Goal: Task Accomplishment & Management: Complete application form

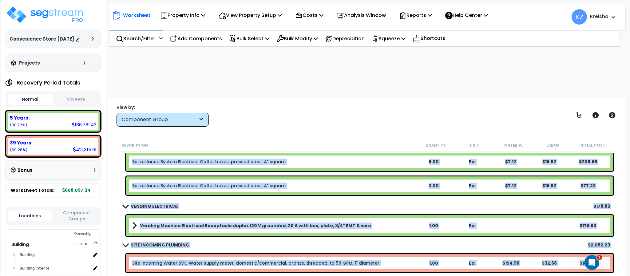
scroll to position [5603, 0]
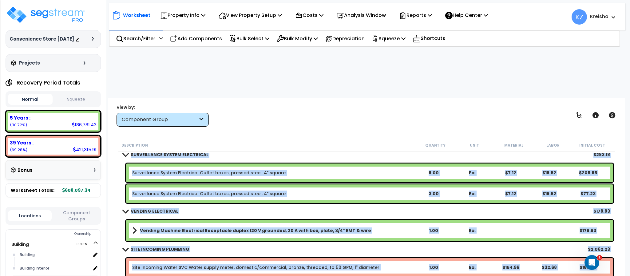
drag, startPoint x: 131, startPoint y: 112, endPoint x: 424, endPoint y: 275, distance: 334.9
copy div "Surveillance System Security domes, for camera (CCTV), 12" diameter, ceiling mo…"
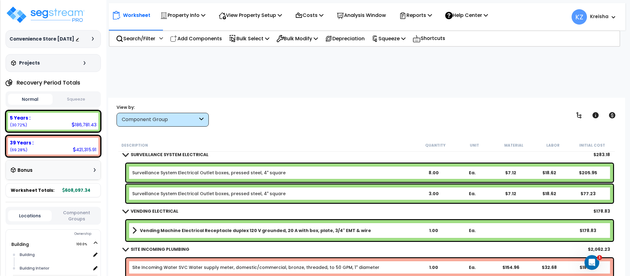
click at [324, 98] on div "Worksheet Property Info Property Setup Add Property Unit Template property Clon…" at bounding box center [366, 236] width 516 height 276
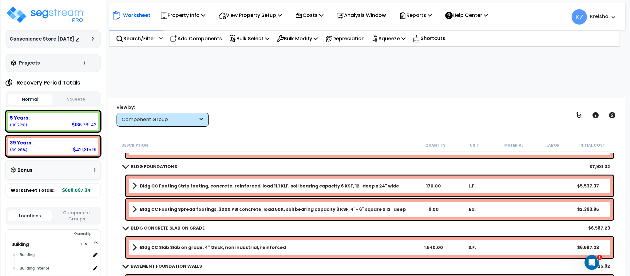
scroll to position [0, 0]
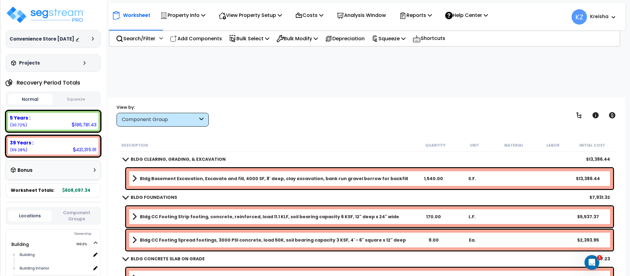
click at [303, 104] on div "View by: Component Group High to Low (Total Cost)" at bounding box center [366, 115] width 504 height 23
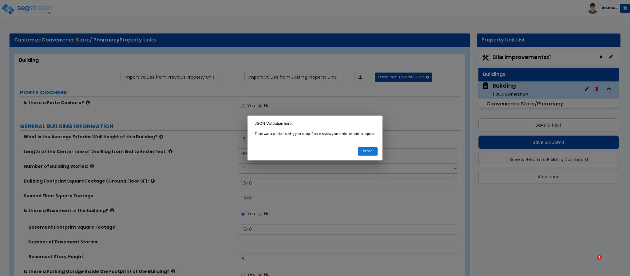
select select "2"
select select "5"
select select "1"
select select "2"
select select "1"
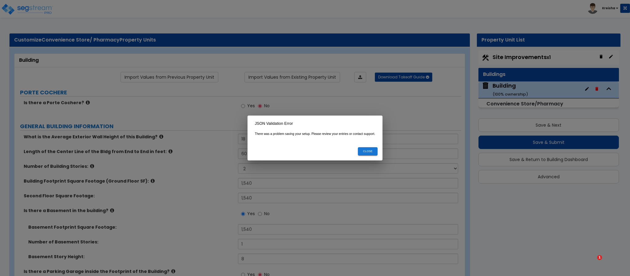
select select "5"
select select "3"
select select "2"
select select "1"
select select "2"
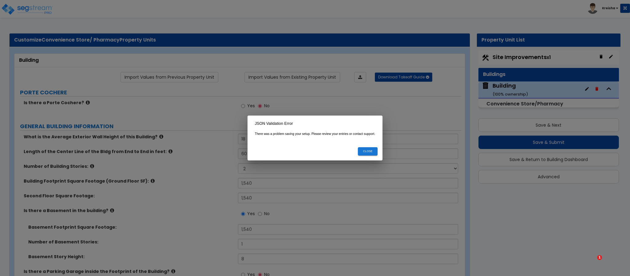
select select "2"
select select "1"
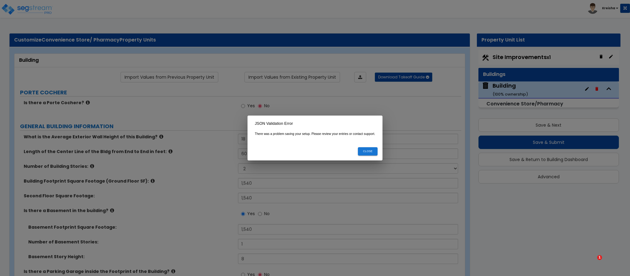
select select "1"
select select "2"
select select "1"
select select "2"
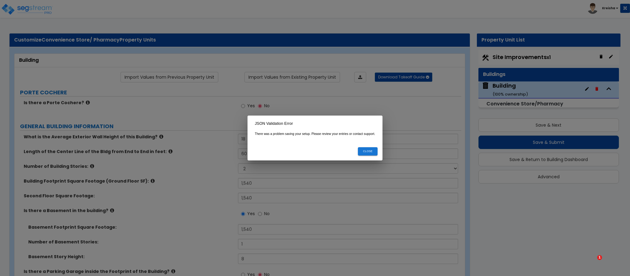
select select "3"
select select "1"
select select "3"
select select "2"
select select "1"
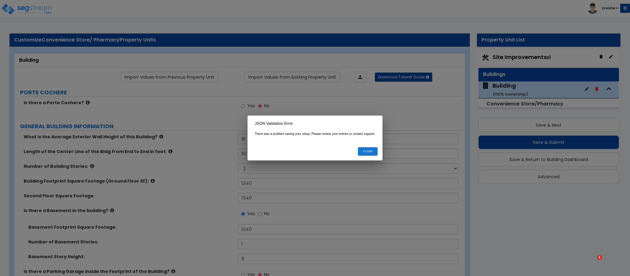
select select "2"
select select "1"
select select "4"
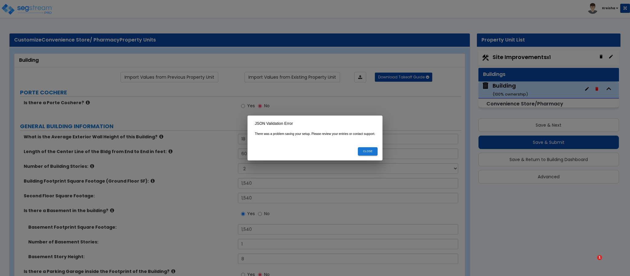
select select "1"
select select "2"
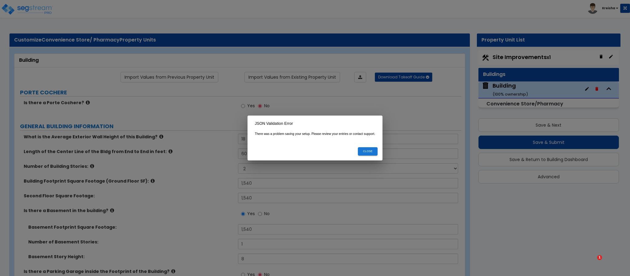
select select "1"
select select "3"
select select "2"
select select "1"
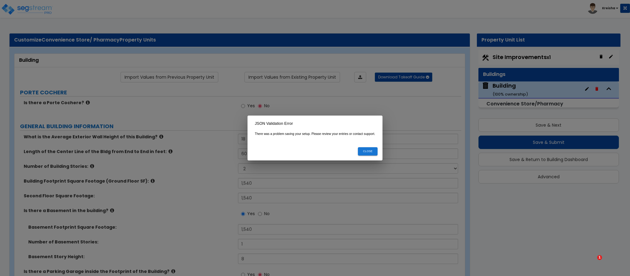
select select "1"
select select "3"
select select "4"
select select "1"
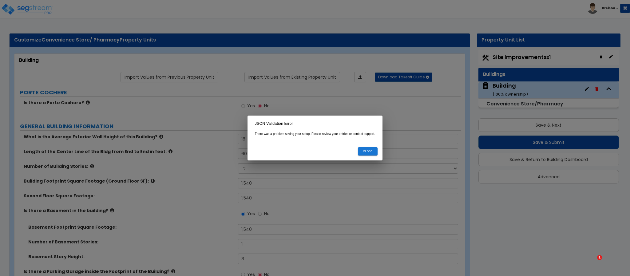
select select "1"
select select "2"
select select "1"
select select "2"
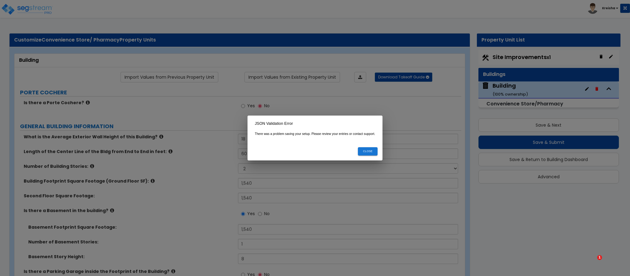
select select "2"
select select "3"
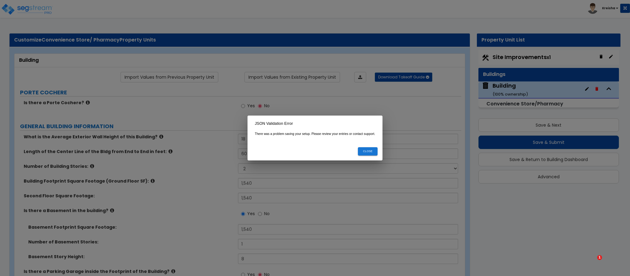
select select "2"
select select "1"
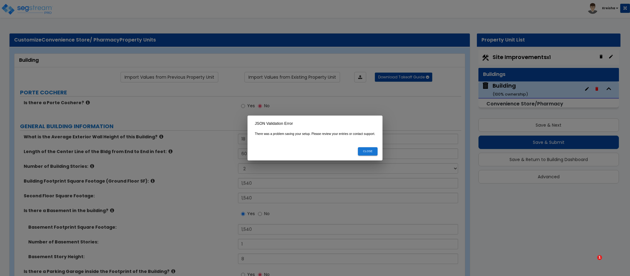
select select "5"
